Goal: Find specific page/section: Find specific page/section

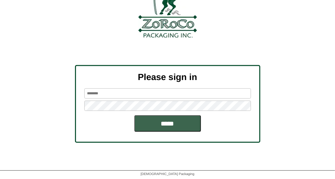
scroll to position [62, 0]
type input "*******"
click at [183, 118] on input "*****" at bounding box center [167, 123] width 67 height 17
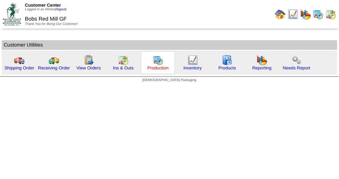
click at [158, 67] on link "Production" at bounding box center [157, 68] width 21 height 5
